Goal: Information Seeking & Learning: Understand process/instructions

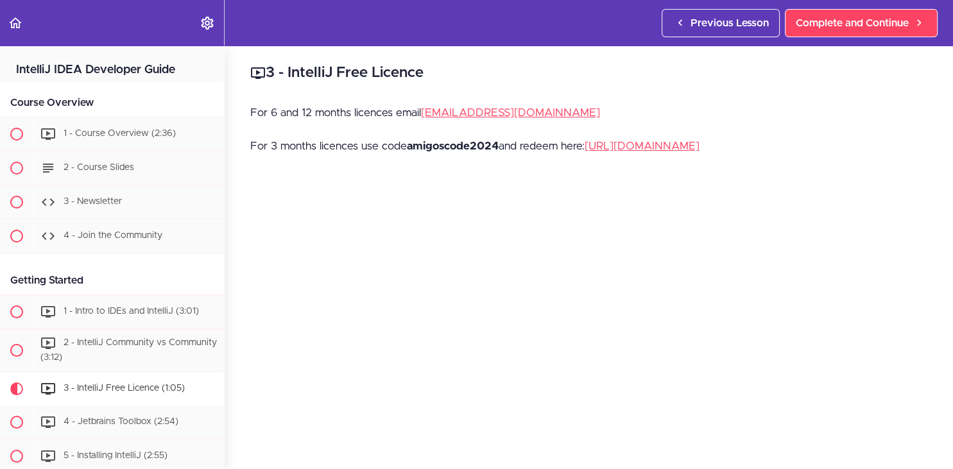
scroll to position [320, 0]
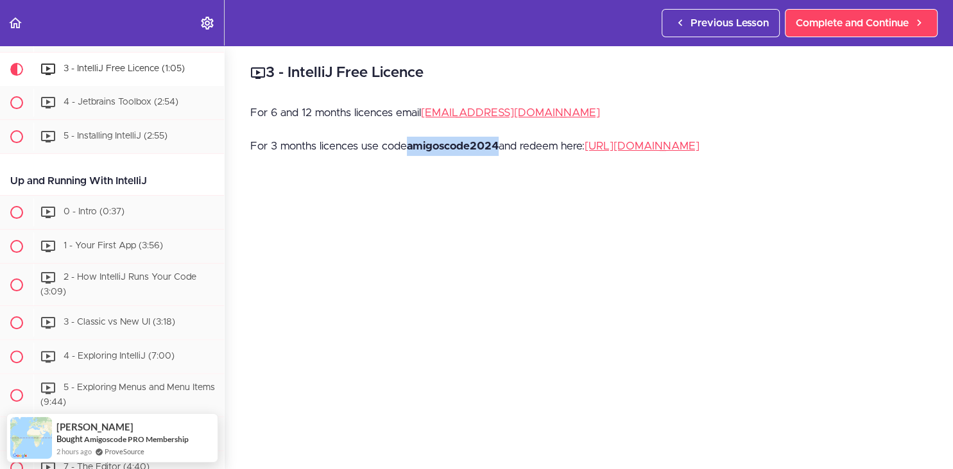
drag, startPoint x: 407, startPoint y: 146, endPoint x: 499, endPoint y: 144, distance: 92.4
click at [499, 144] on p "For 3 months licences use code amigoscode2024 and redeem here: https://www.jetb…" at bounding box center [588, 146] width 677 height 19
copy p "amigoscode2024"
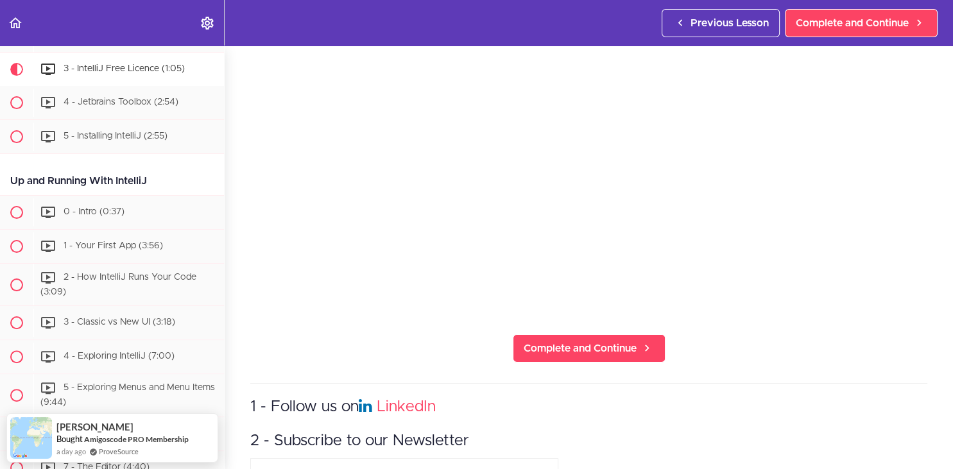
scroll to position [187, 0]
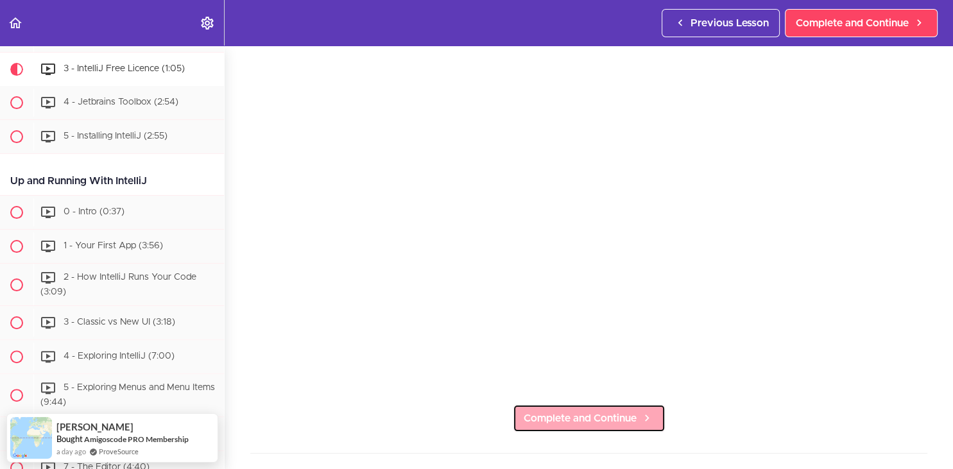
click at [557, 420] on span "Complete and Continue" at bounding box center [580, 418] width 113 height 15
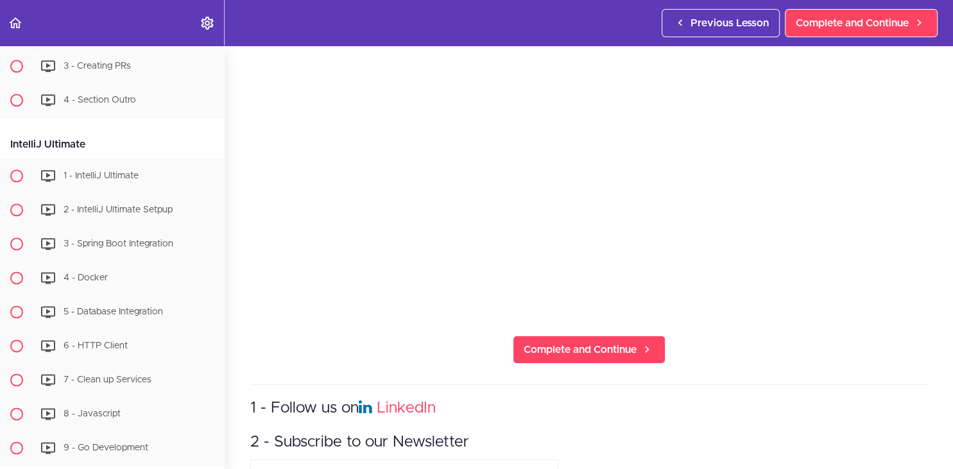
scroll to position [6522, 0]
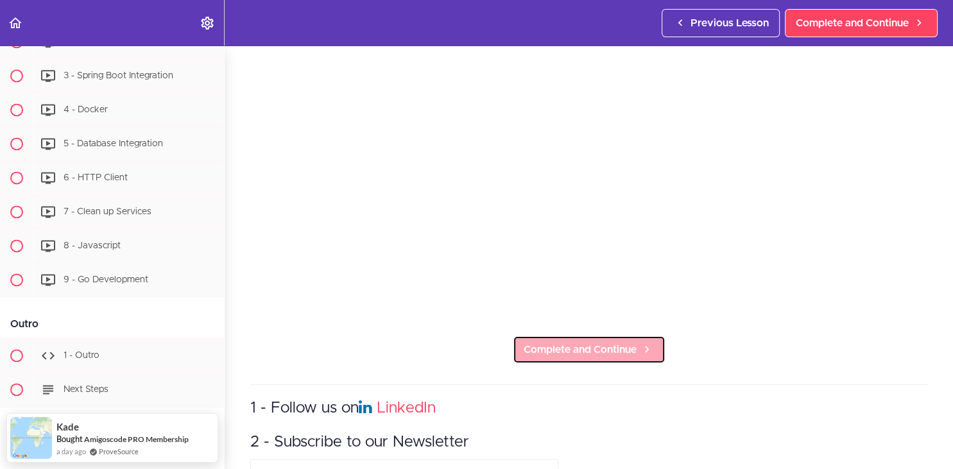
click at [561, 345] on span "Complete and Continue" at bounding box center [580, 349] width 113 height 15
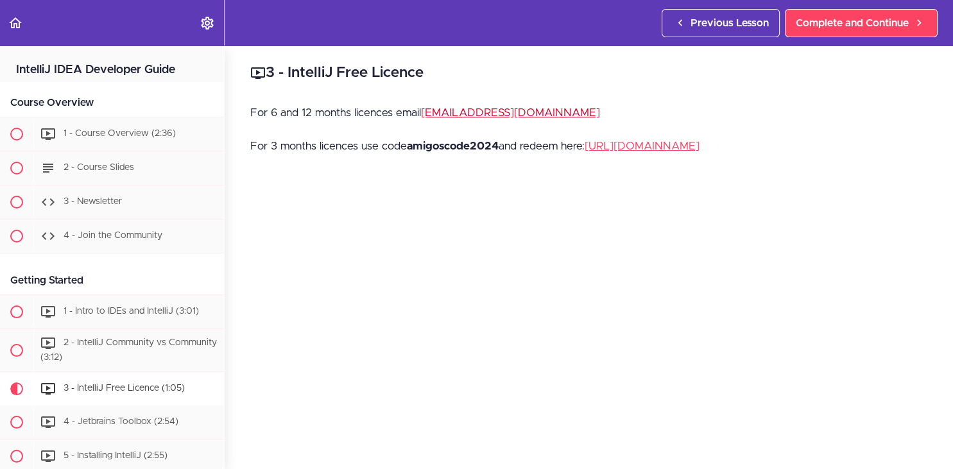
scroll to position [323, 0]
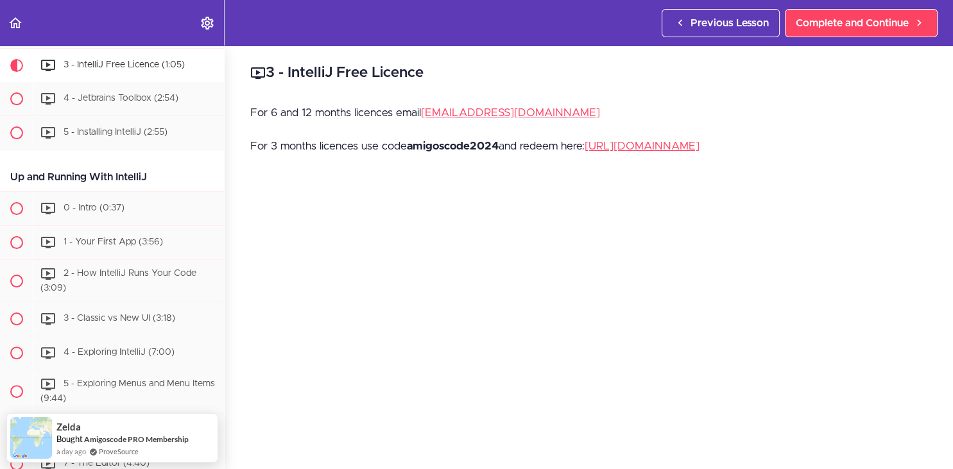
click at [407, 145] on p "For 3 months licences use code amigoscode2024 and redeem here: [URL][DOMAIN_NAM…" at bounding box center [588, 146] width 677 height 19
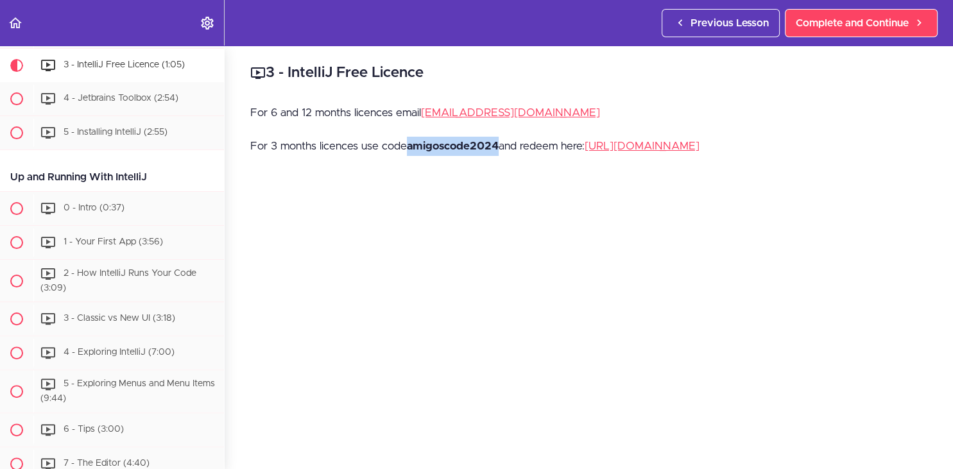
drag, startPoint x: 409, startPoint y: 147, endPoint x: 497, endPoint y: 153, distance: 88.1
click at [497, 153] on p "For 3 months licences use code amigoscode2024 and redeem here: [URL][DOMAIN_NAM…" at bounding box center [588, 146] width 677 height 19
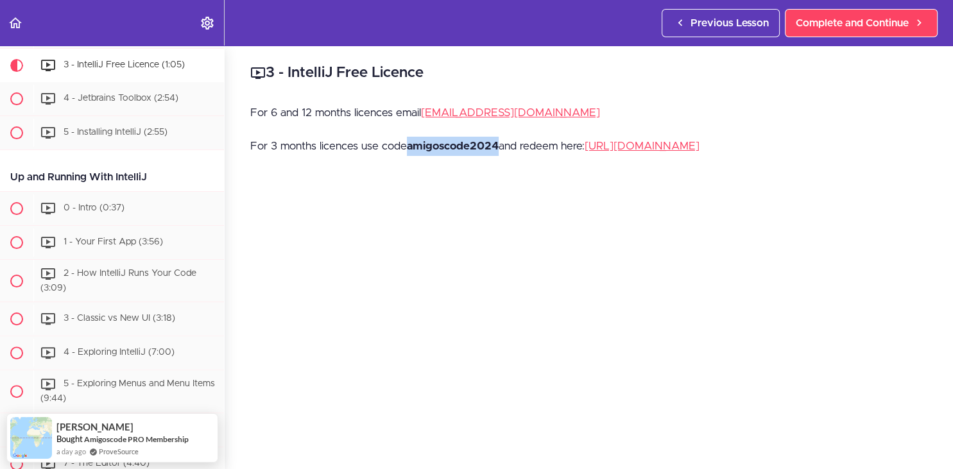
copy strong "amigoscode2024"
click at [493, 165] on div "For 6 and 12 months licences email [EMAIL_ADDRESS][DOMAIN_NAME] For 3 months li…" at bounding box center [588, 136] width 677 height 67
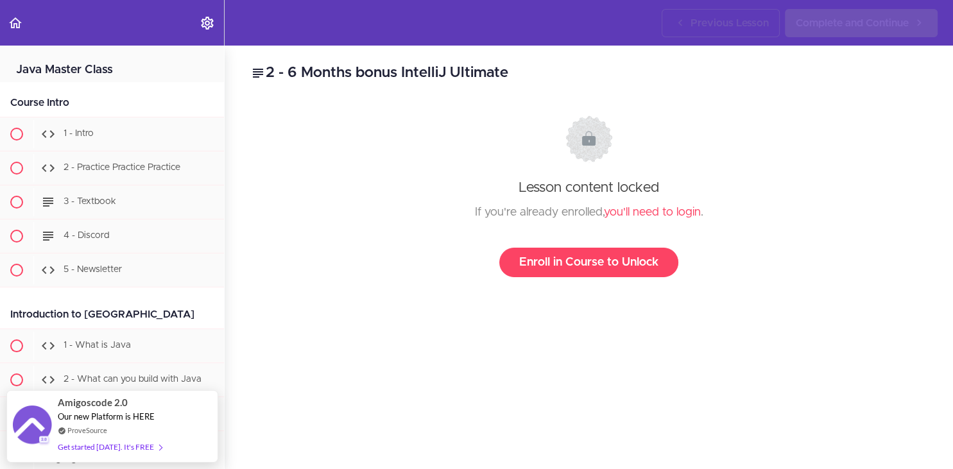
scroll to position [735, 0]
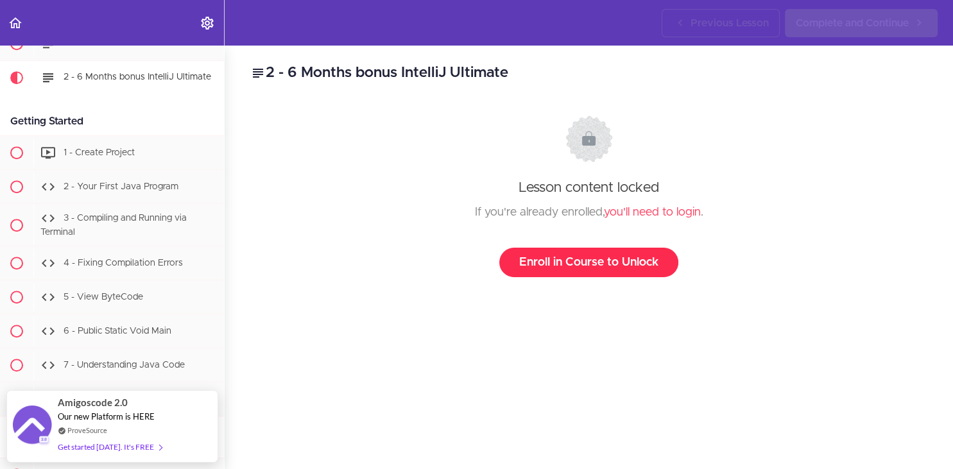
click at [574, 263] on link "Enroll in Course to Unlock" at bounding box center [588, 263] width 179 height 30
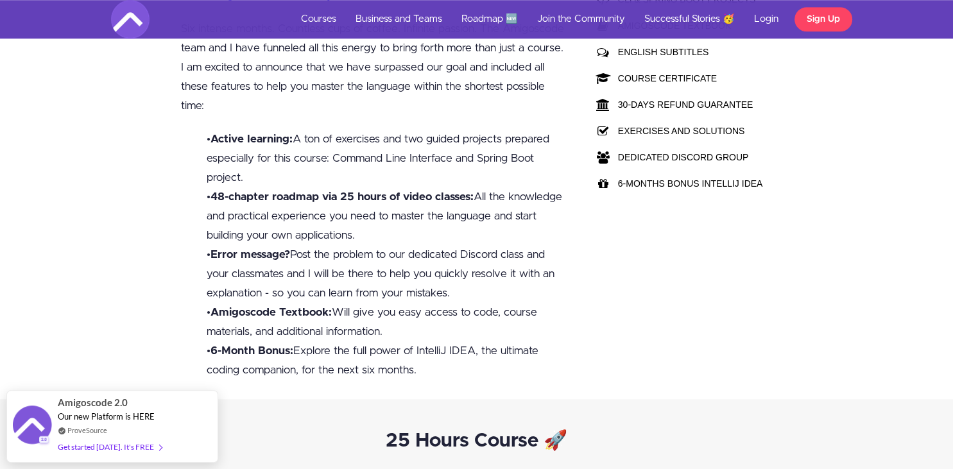
scroll to position [1109, 0]
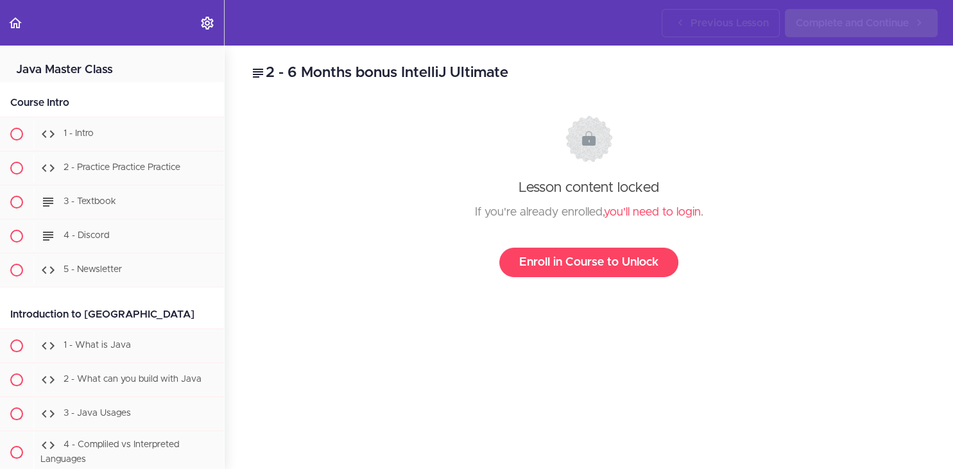
scroll to position [735, 0]
